Goal: Information Seeking & Learning: Learn about a topic

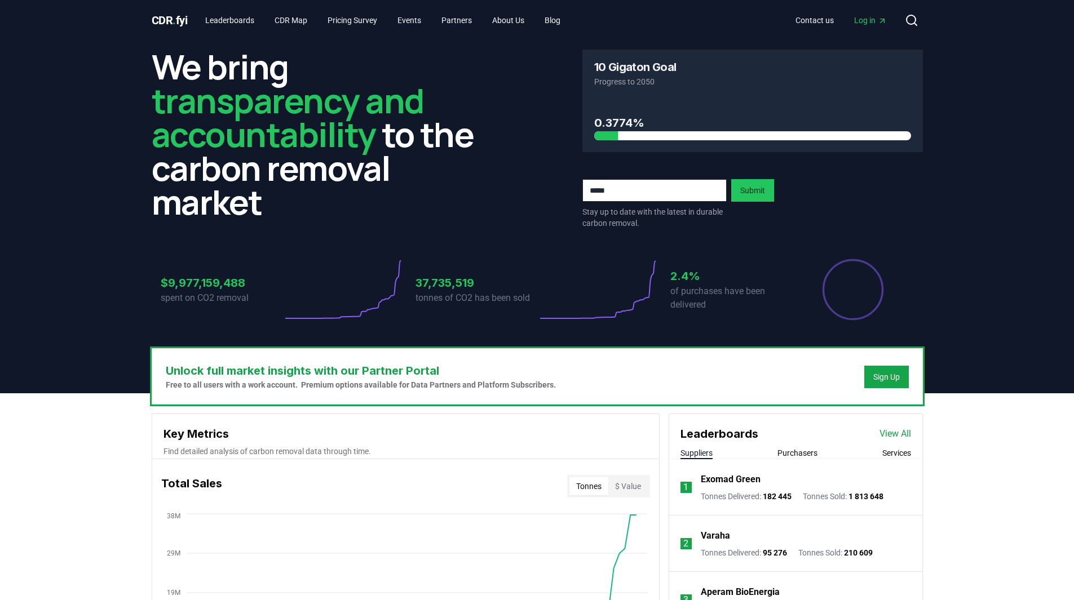
scroll to position [282, 0]
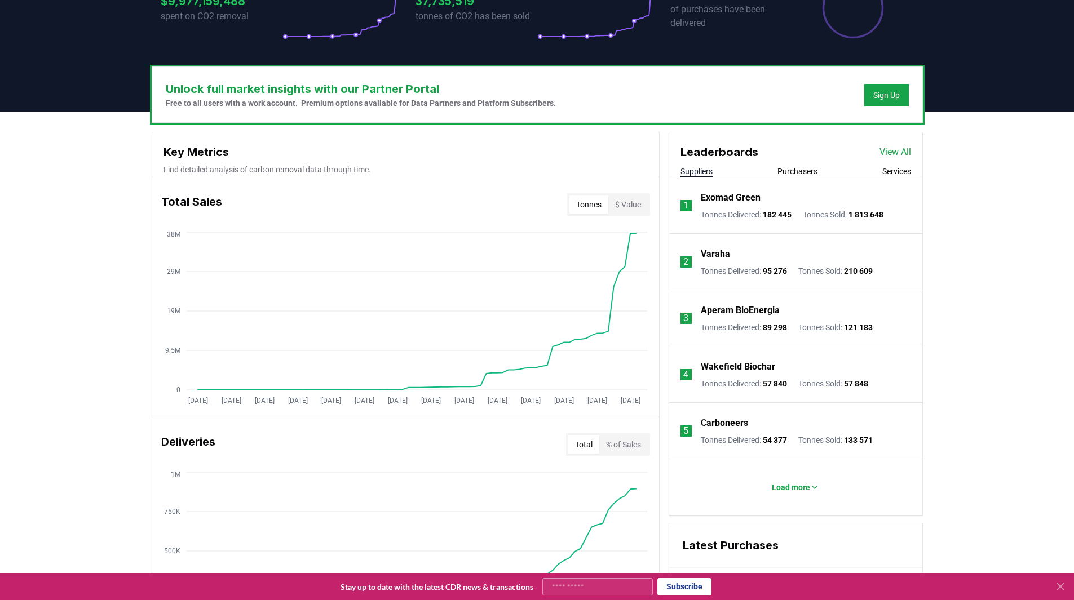
click at [1017, 335] on div "Unlock full market insights with our Partner Portal Free to all users with a wo…" at bounding box center [537, 557] width 1074 height 891
click at [1062, 586] on icon at bounding box center [1060, 587] width 14 height 14
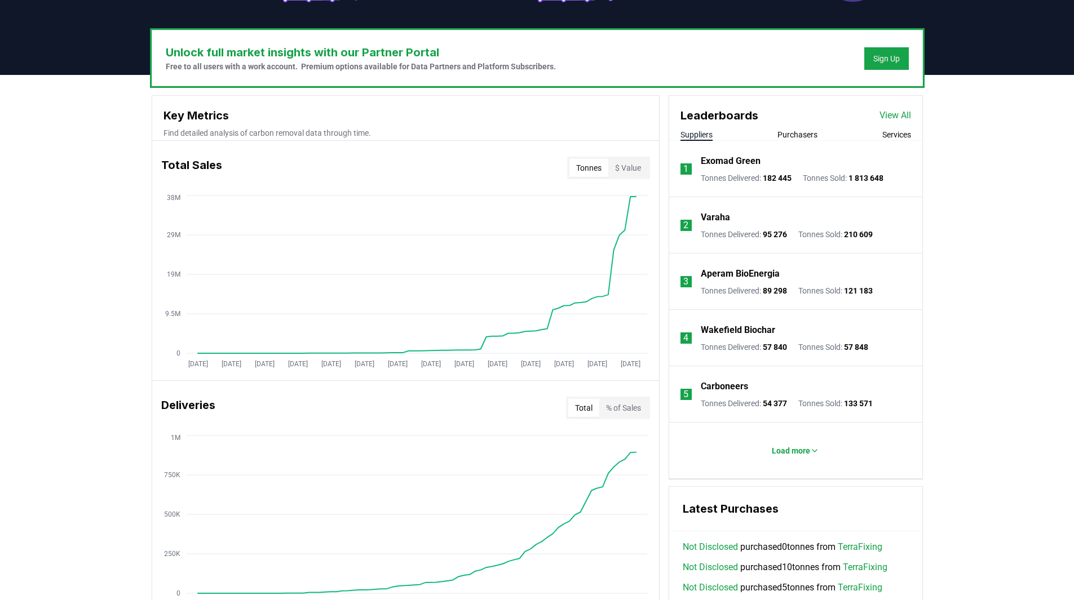
scroll to position [338, 0]
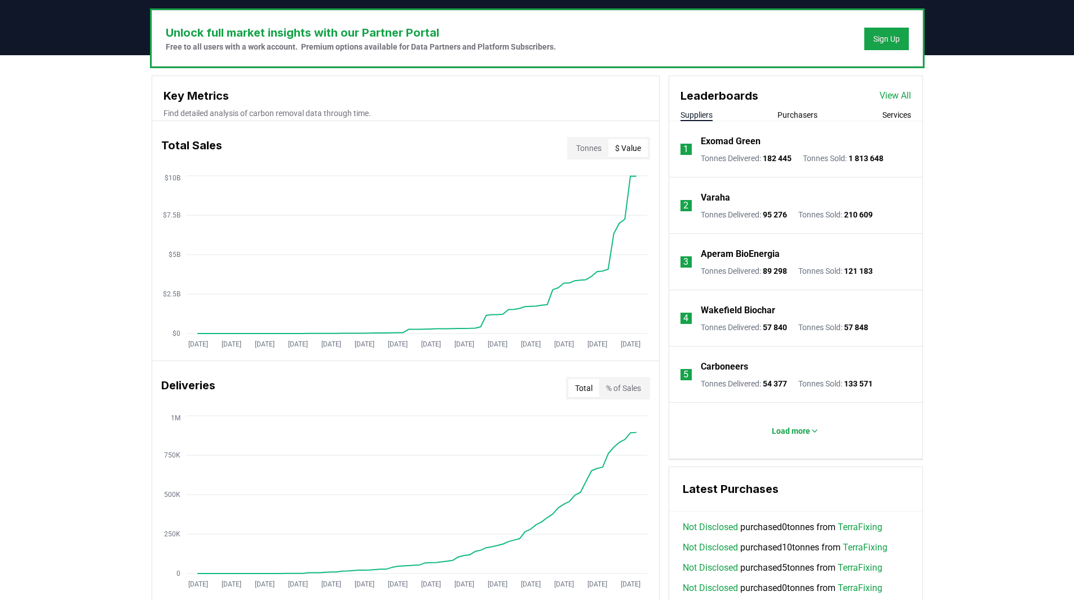
click at [630, 146] on button "$ Value" at bounding box center [627, 148] width 39 height 18
click at [790, 435] on p "Load more" at bounding box center [791, 431] width 38 height 11
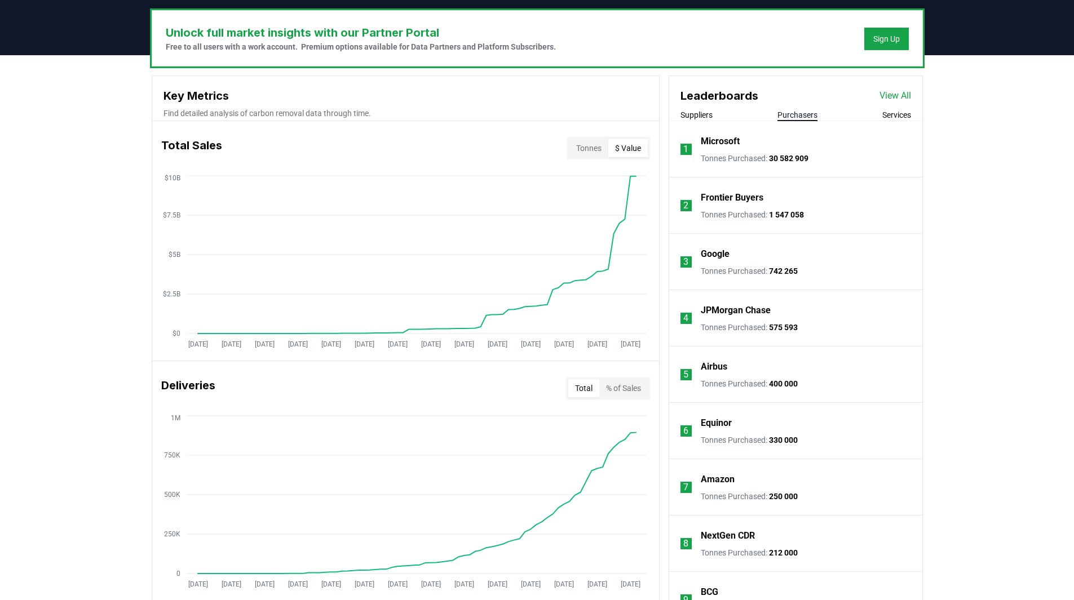
click at [801, 110] on button "Purchasers" at bounding box center [797, 114] width 40 height 11
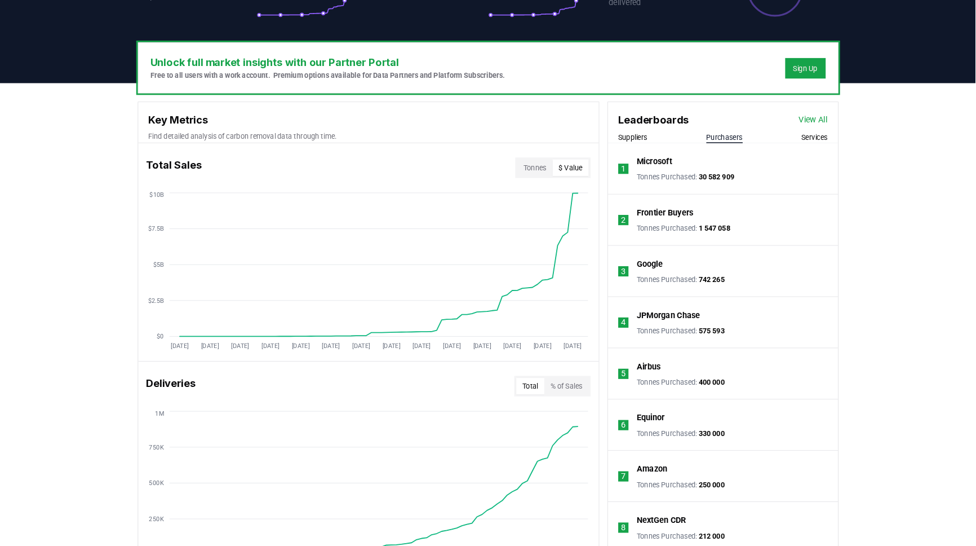
scroll to position [282, 0]
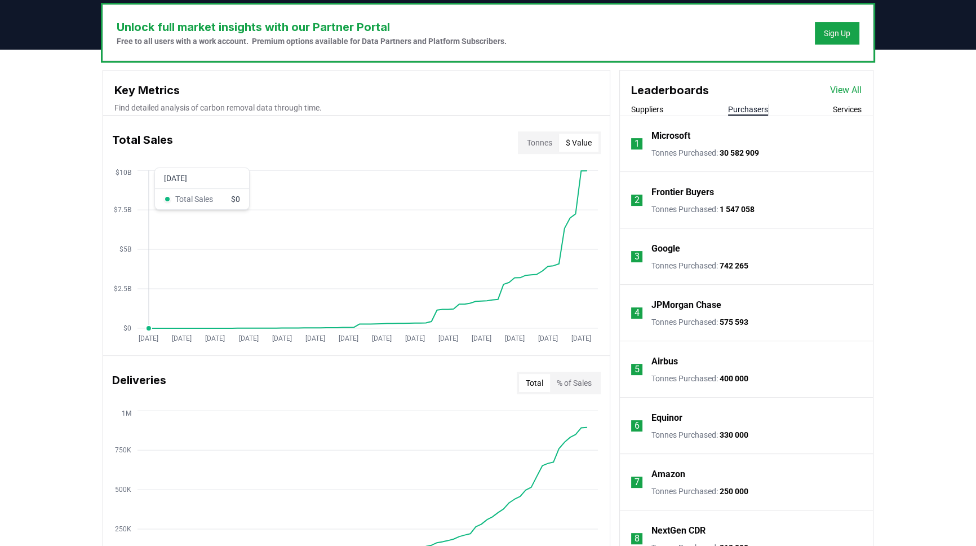
scroll to position [333, 0]
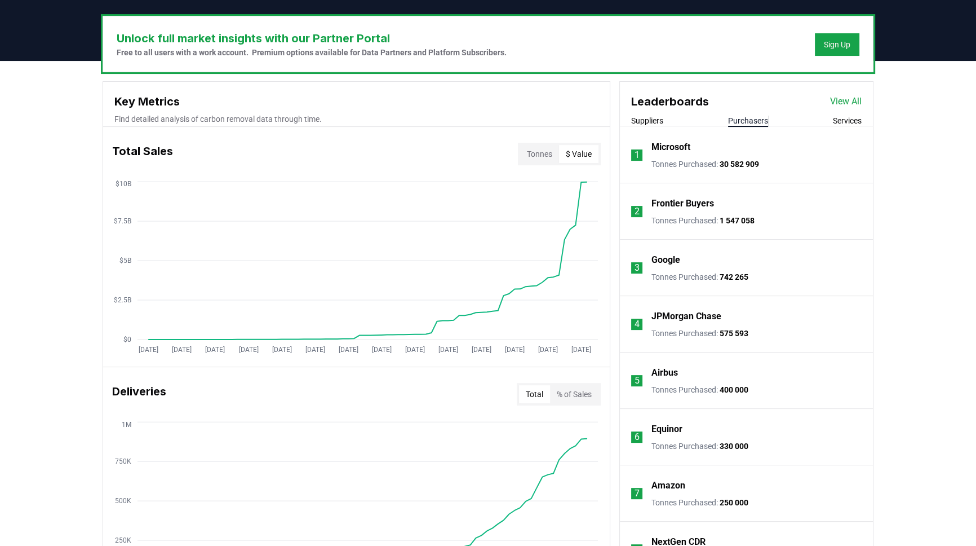
drag, startPoint x: 948, startPoint y: 259, endPoint x: 936, endPoint y: 268, distance: 15.3
click at [948, 259] on div "Unlock full market insights with our Partner Portal Free to all users with a wo…" at bounding box center [488, 506] width 976 height 891
